Goal: Task Accomplishment & Management: Manage account settings

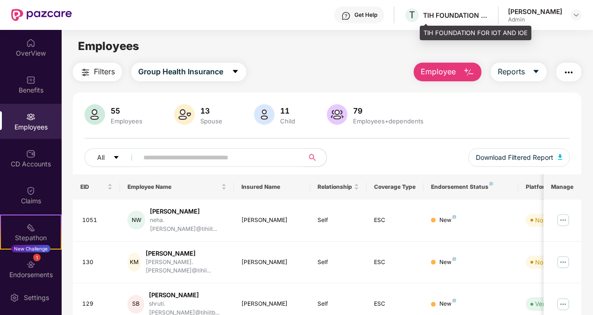
click at [480, 19] on div "TIH FOUNDATION FOR IOT AND IOE" at bounding box center [455, 15] width 65 height 9
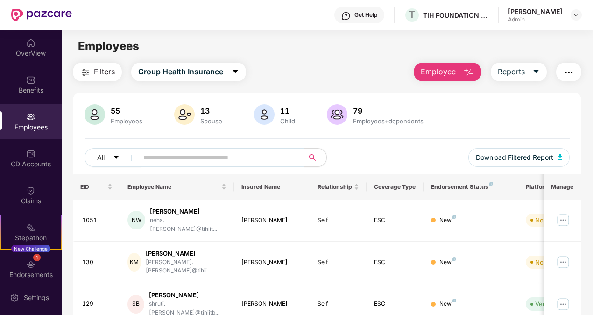
click at [567, 14] on div "Randeep HR Admin" at bounding box center [545, 15] width 74 height 16
click at [575, 14] on img at bounding box center [575, 14] width 7 height 7
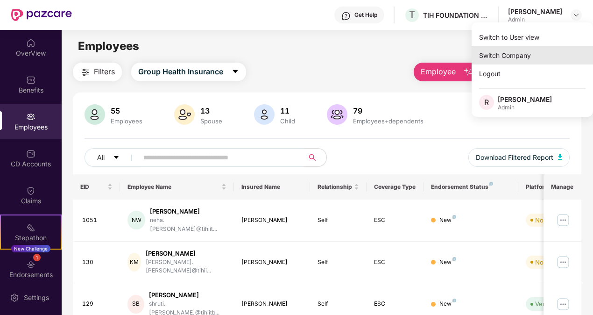
click at [514, 56] on div "Switch Company" at bounding box center [531, 55] width 121 height 18
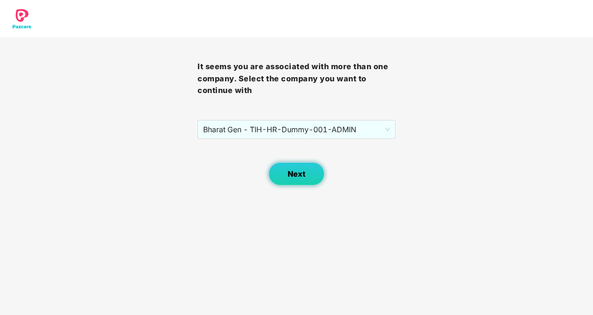
click at [295, 175] on span "Next" at bounding box center [297, 173] width 18 height 9
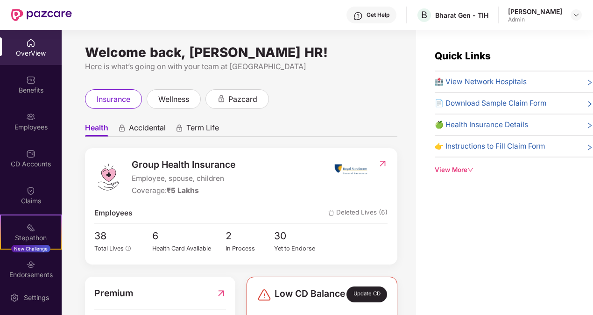
click at [26, 119] on img at bounding box center [30, 116] width 9 height 9
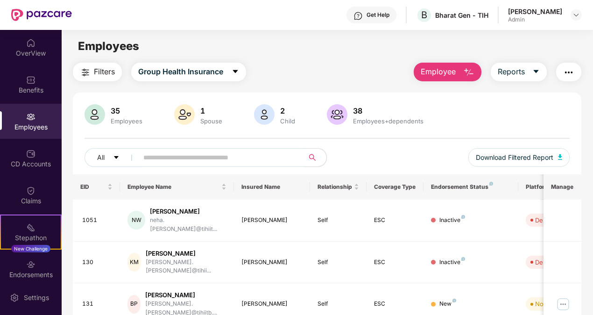
click at [222, 152] on input "text" at bounding box center [217, 157] width 148 height 14
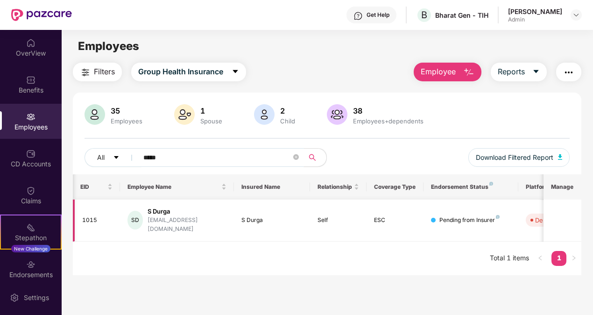
scroll to position [0, 97]
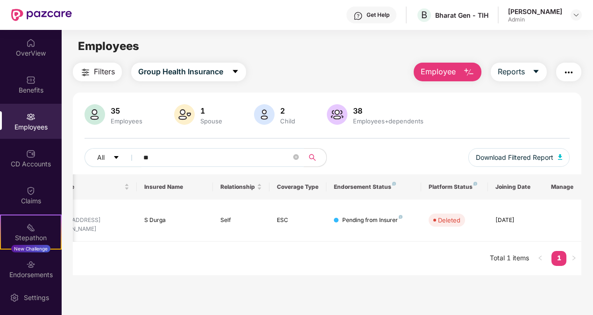
type input "*"
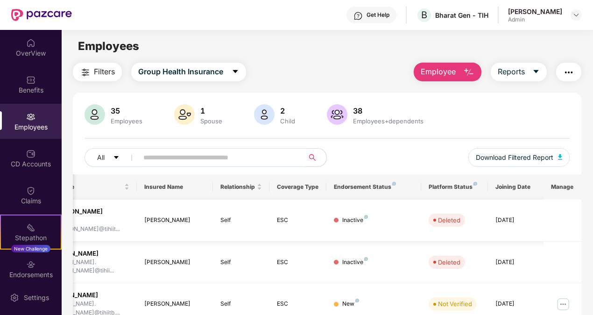
scroll to position [0, 0]
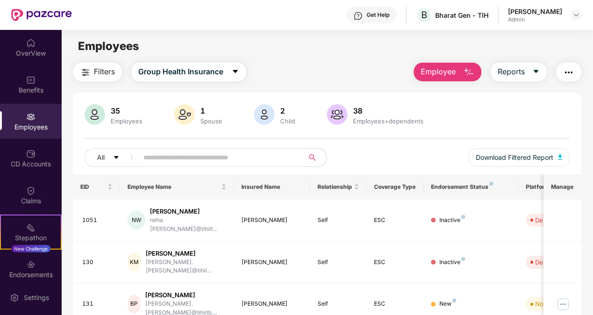
click at [290, 45] on div "Employees" at bounding box center [327, 46] width 531 height 18
